Goal: Task Accomplishment & Management: Use online tool/utility

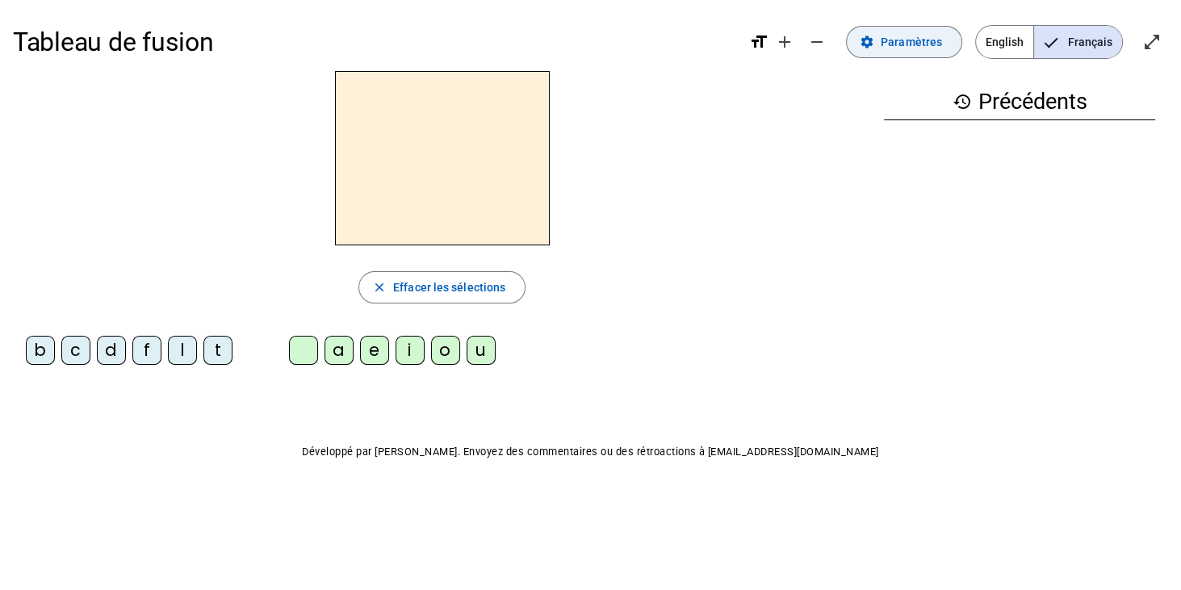
click at [907, 43] on span "Paramètres" at bounding box center [911, 41] width 61 height 19
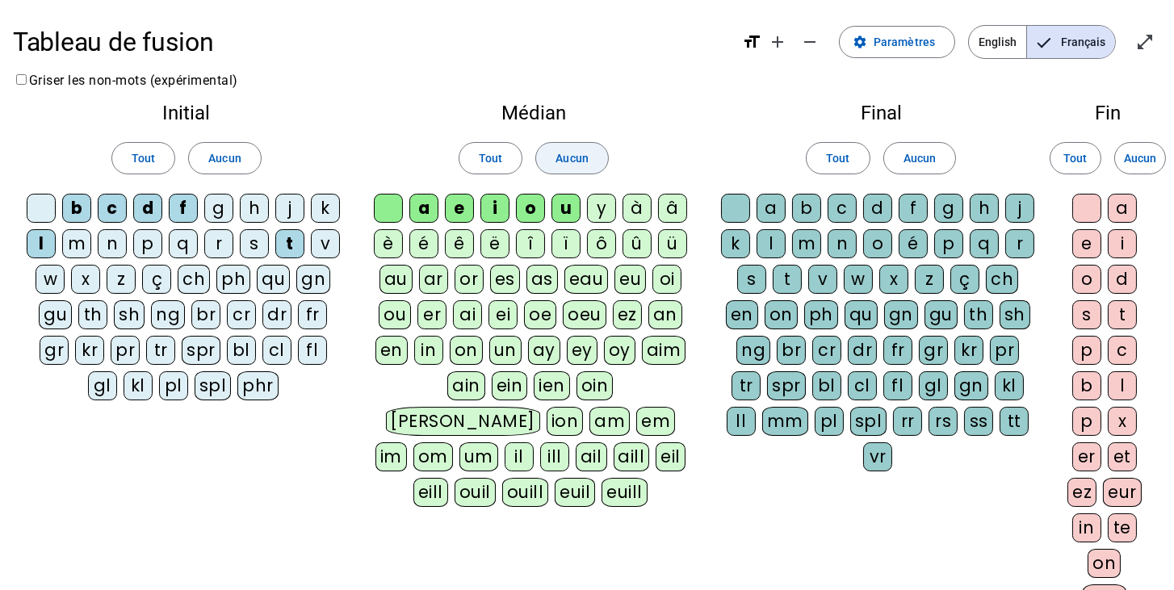
click at [76, 247] on div "m" at bounding box center [76, 243] width 29 height 29
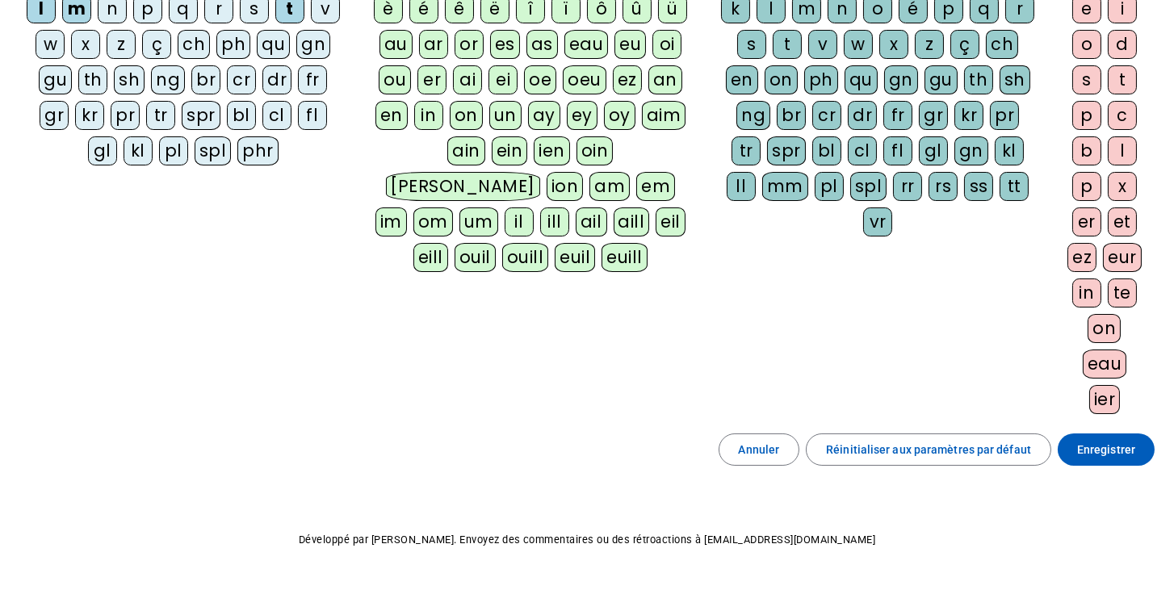
scroll to position [234, 0]
click at [1103, 444] on span "Enregistrer" at bounding box center [1106, 450] width 58 height 19
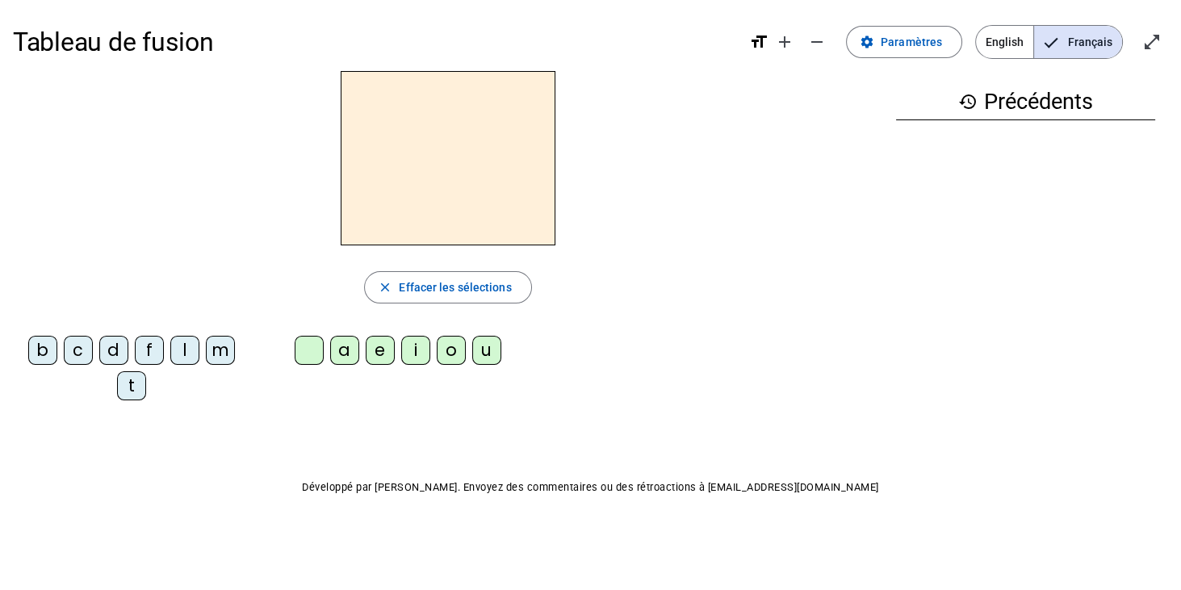
click at [218, 351] on div "m" at bounding box center [220, 350] width 29 height 29
click at [344, 350] on div "a" at bounding box center [344, 350] width 29 height 29
click at [185, 351] on div "l" at bounding box center [184, 350] width 29 height 29
click at [380, 353] on div "e" at bounding box center [380, 350] width 29 height 29
click at [115, 350] on div "d" at bounding box center [113, 350] width 29 height 29
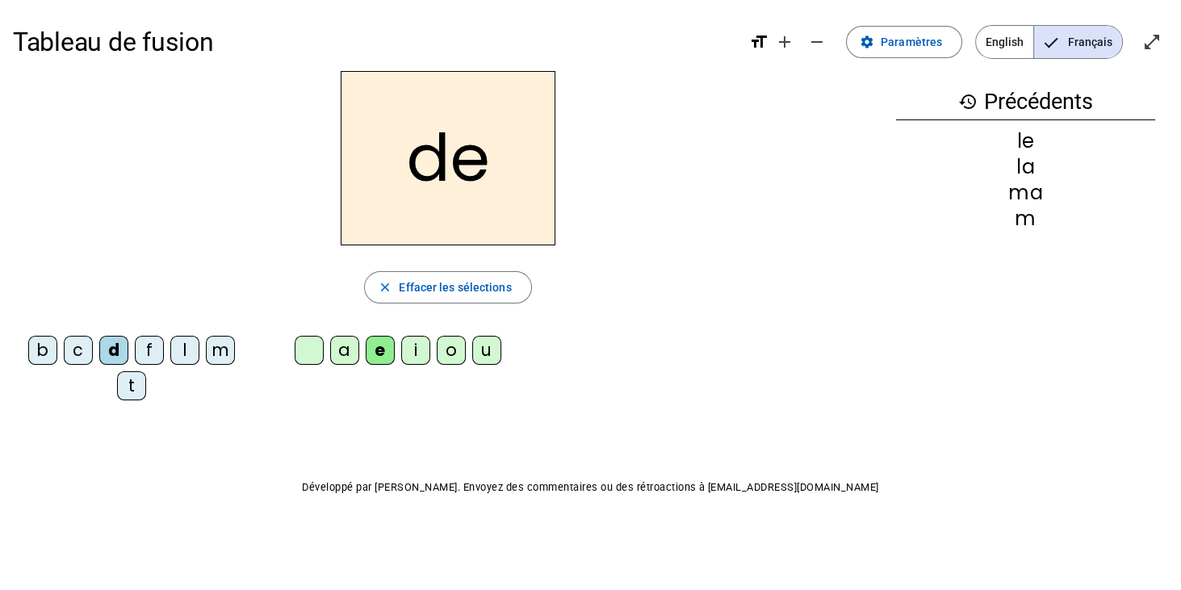
click at [484, 353] on div "u" at bounding box center [486, 350] width 29 height 29
click at [148, 387] on letter-bubble "t" at bounding box center [135, 389] width 36 height 36
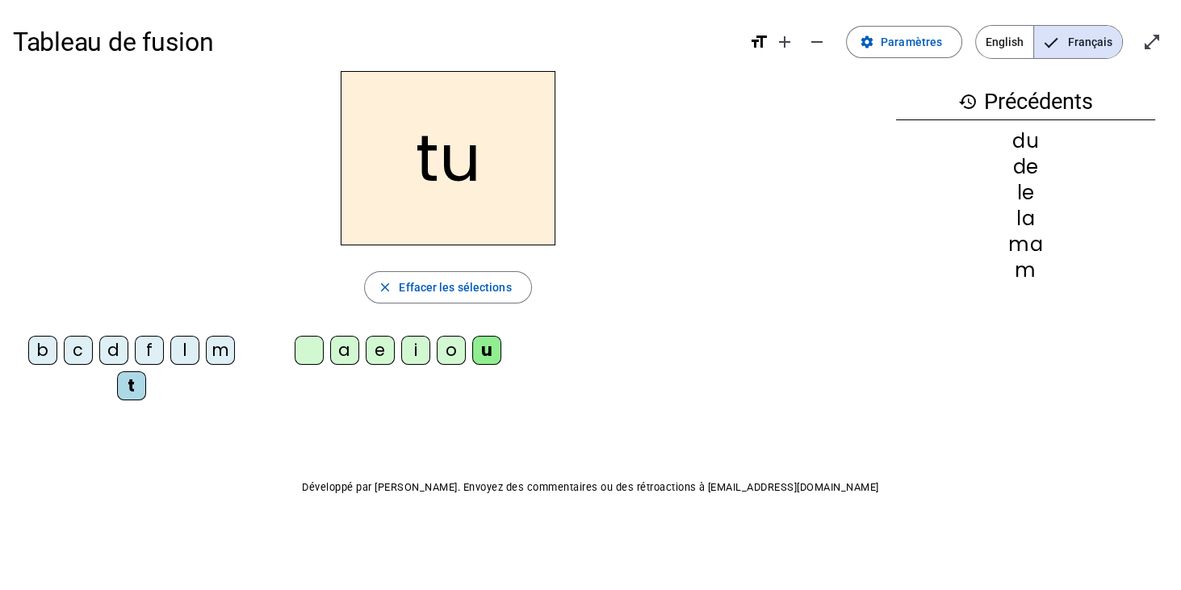
click at [350, 353] on div "a" at bounding box center [344, 350] width 29 height 29
click at [380, 350] on div "e" at bounding box center [380, 350] width 29 height 29
click at [219, 354] on div "m" at bounding box center [220, 350] width 29 height 29
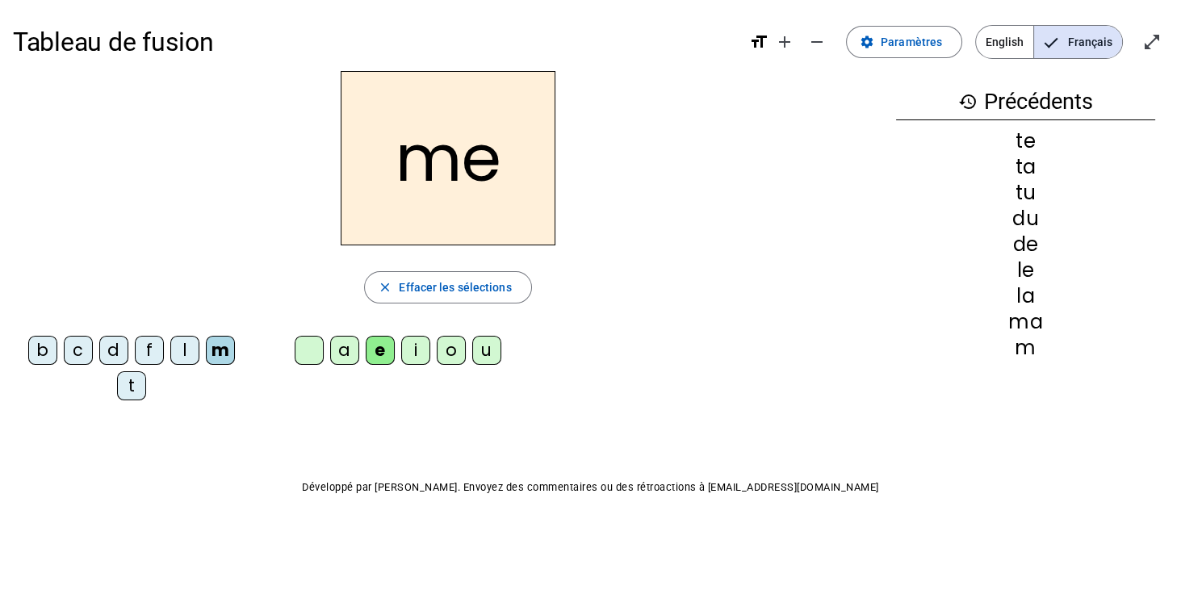
click at [184, 354] on div "l" at bounding box center [184, 350] width 29 height 29
